Goal: Transaction & Acquisition: Purchase product/service

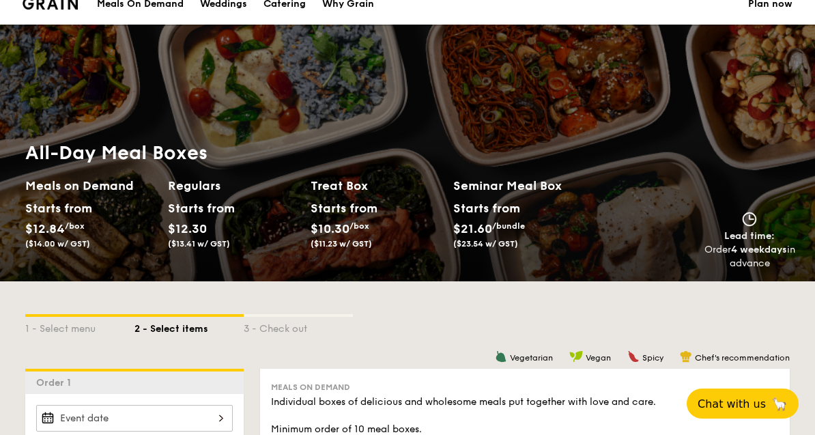
scroll to position [55, 0]
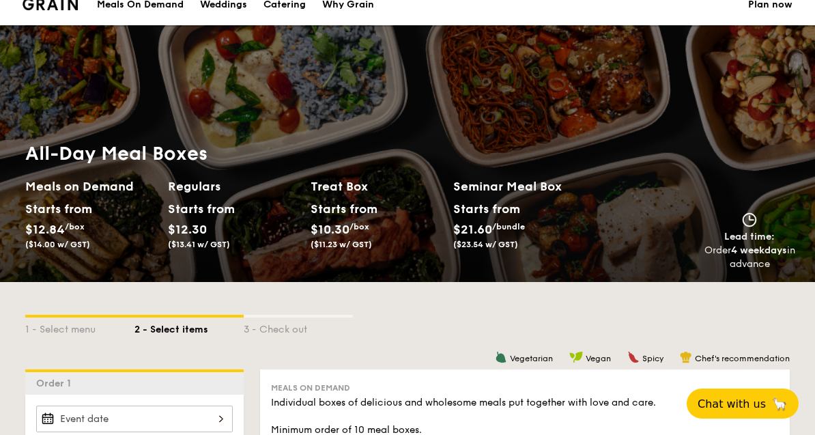
click at [190, 222] on span "$12.30" at bounding box center [187, 229] width 39 height 15
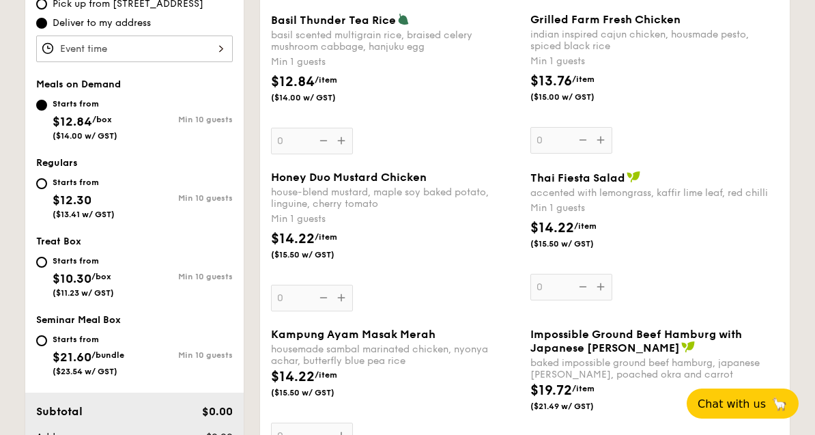
scroll to position [496, 0]
click at [43, 267] on input "Starts from $10.30 /box ($11.23 w/ GST) Min 10 guests" at bounding box center [41, 261] width 11 height 11
radio input "true"
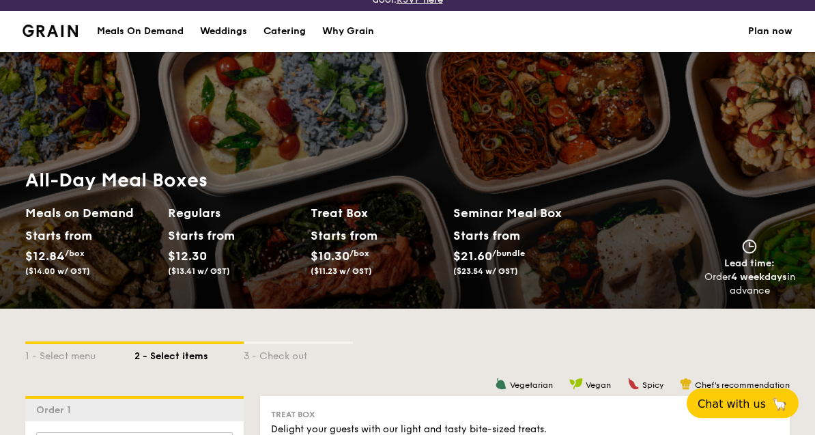
scroll to position [0, 0]
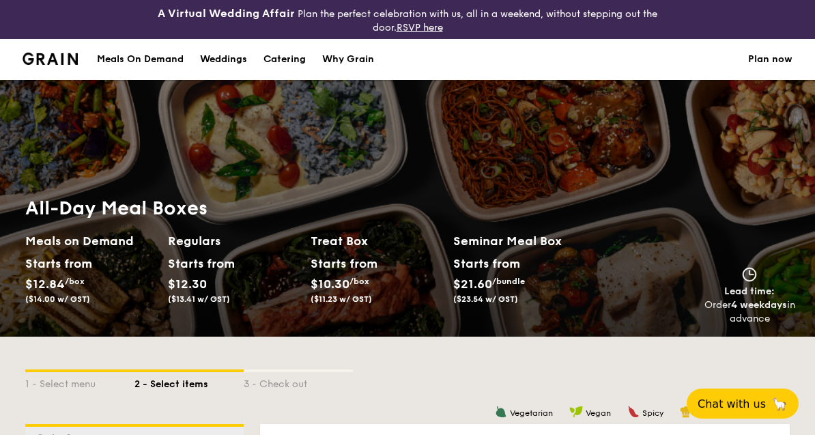
click at [303, 64] on div "Catering" at bounding box center [284, 59] width 42 height 41
select select
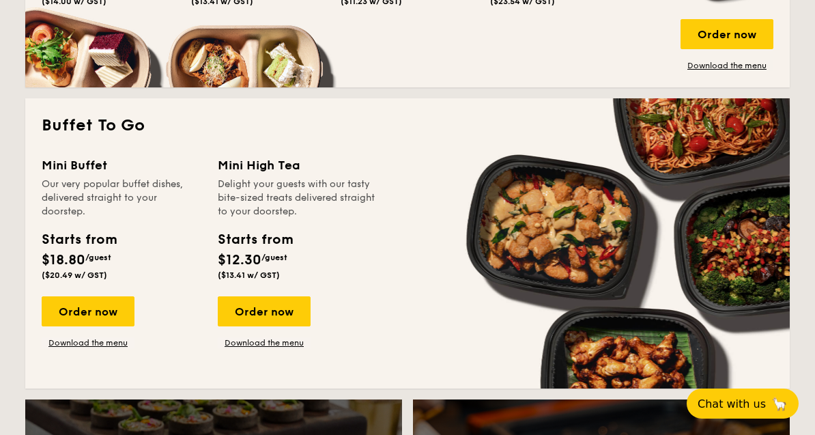
scroll to position [860, 0]
click at [80, 302] on div "Order now" at bounding box center [88, 312] width 93 height 30
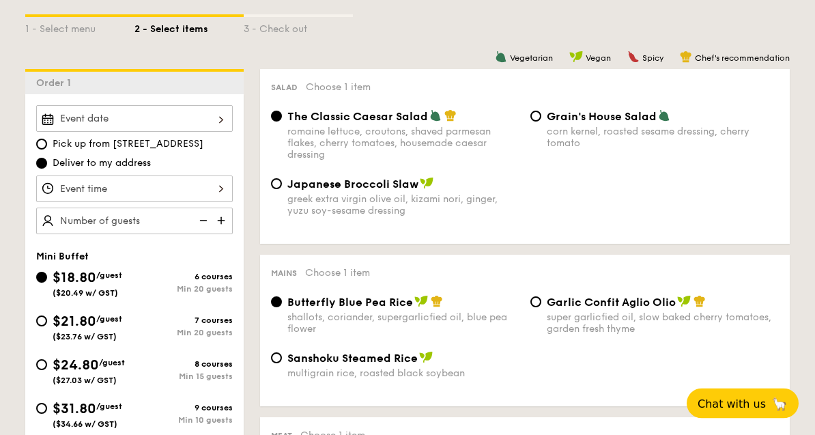
scroll to position [355, 0]
click at [33, 328] on div "$21.80 /guest ($23.76 w/ GST) 7 courses Min 20 guests" at bounding box center [135, 330] width 208 height 38
click at [44, 320] on input "$21.80 /guest ($23.76 w/ GST) 7 courses Min 20 guests" at bounding box center [41, 320] width 11 height 11
radio input "true"
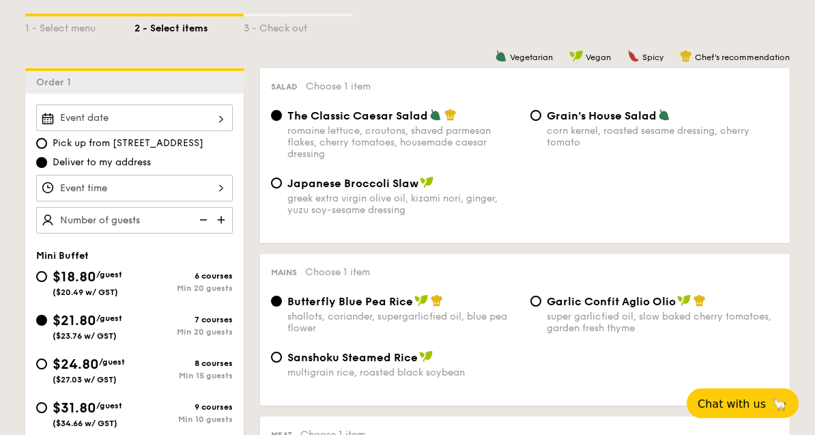
radio input "true"
radio input "false"
radio input "true"
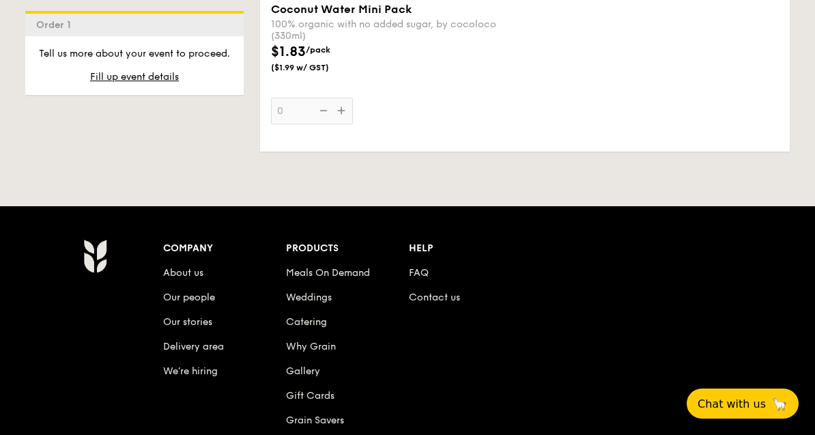
scroll to position [4133, 0]
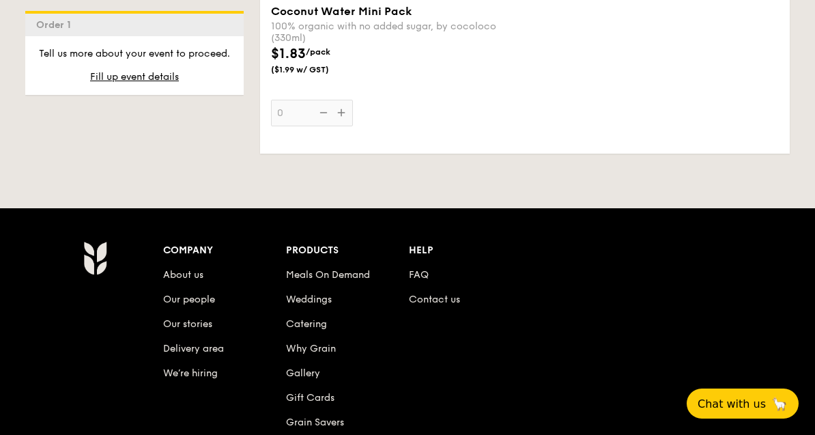
click at [300, 330] on link "Catering" at bounding box center [306, 324] width 41 height 12
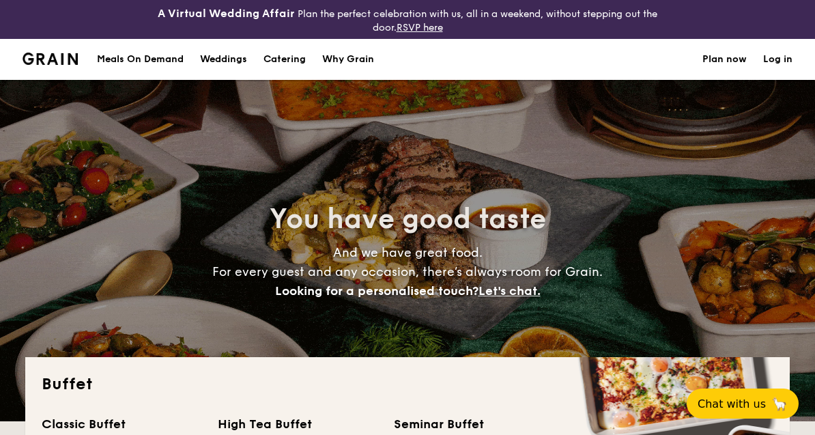
select select
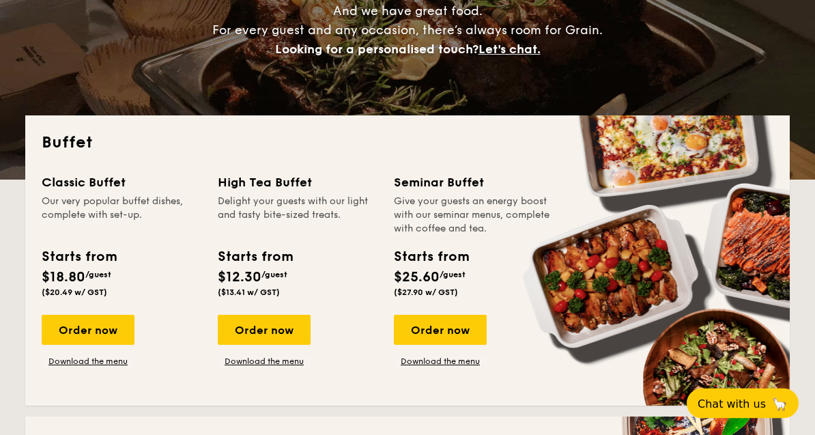
scroll to position [243, 0]
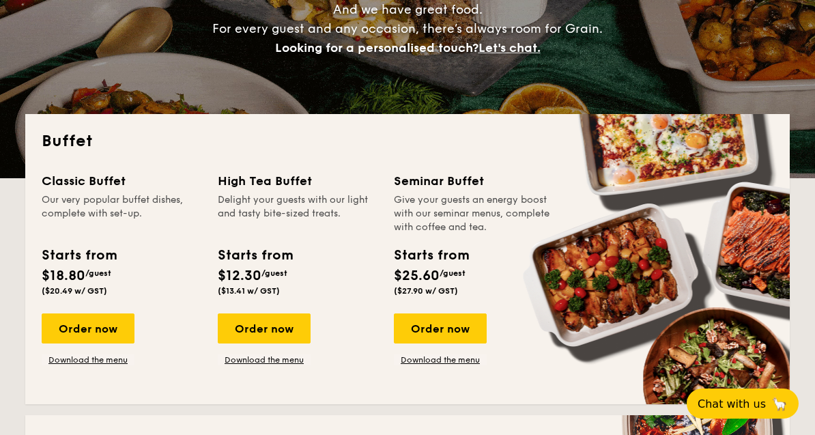
click at [67, 326] on div "Order now" at bounding box center [88, 328] width 93 height 30
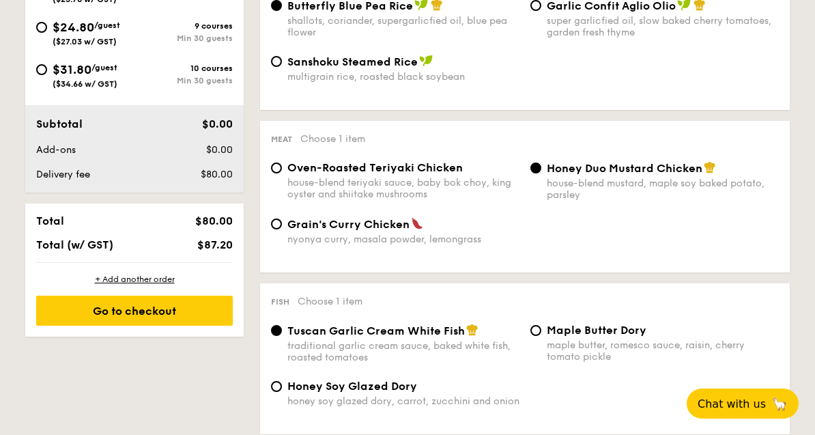
scroll to position [650, 0]
